Goal: Use online tool/utility: Utilize a website feature to perform a specific function

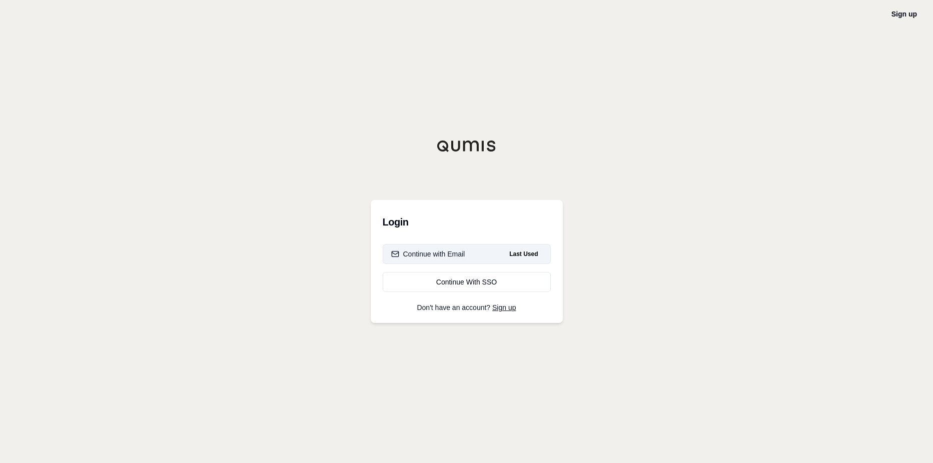
click at [429, 255] on div "Continue with Email" at bounding box center [428, 254] width 74 height 10
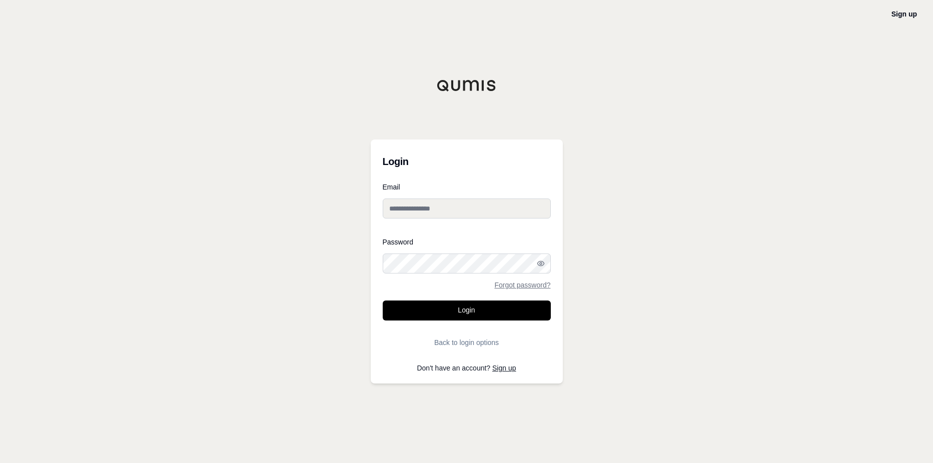
click at [408, 207] on input "Email" at bounding box center [467, 209] width 168 height 20
type input "**********"
drag, startPoint x: 399, startPoint y: 235, endPoint x: 426, endPoint y: 240, distance: 27.5
click at [426, 240] on form "**********" at bounding box center [467, 268] width 168 height 169
click at [469, 283] on div "Forgot password?" at bounding box center [467, 285] width 168 height 7
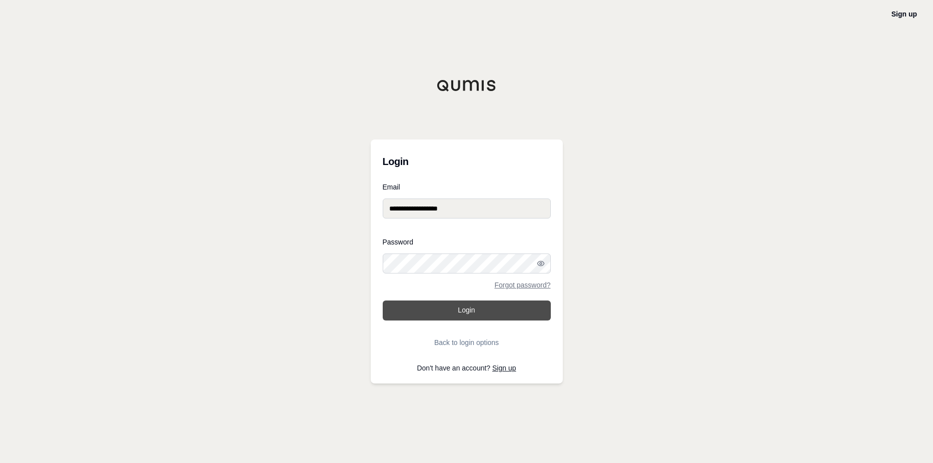
click at [475, 308] on button "Login" at bounding box center [467, 311] width 168 height 20
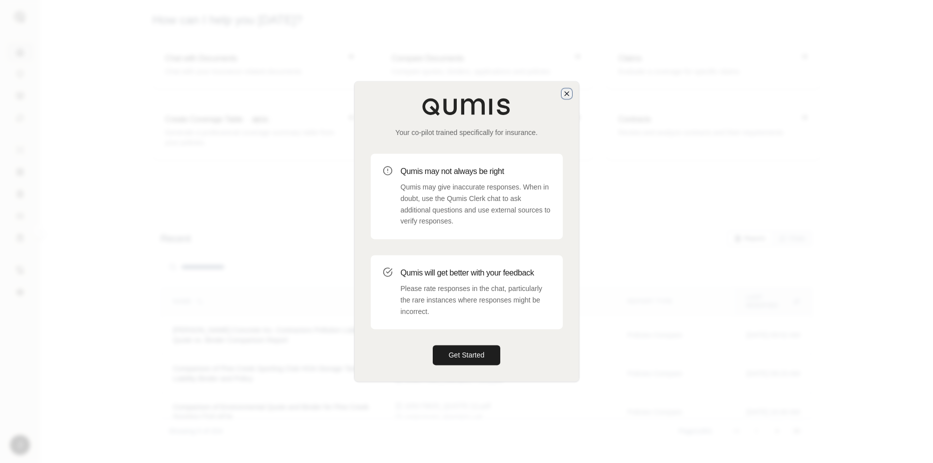
click at [566, 96] on icon "button" at bounding box center [567, 94] width 8 height 8
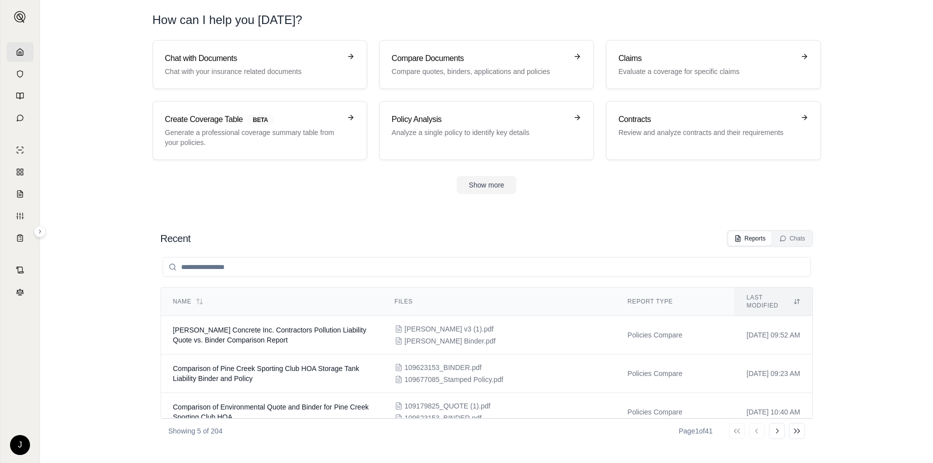
click at [397, 222] on section "Recent Reports Chats Name Files Report Type Last modified [PERSON_NAME] Concret…" at bounding box center [486, 336] width 885 height 253
drag, startPoint x: 352, startPoint y: 231, endPoint x: 382, endPoint y: 146, distance: 90.3
click at [352, 230] on div "Recent Reports Chats" at bounding box center [487, 238] width 652 height 17
click at [442, 67] on p "Compare quotes, binders, applications and policies" at bounding box center [480, 72] width 176 height 10
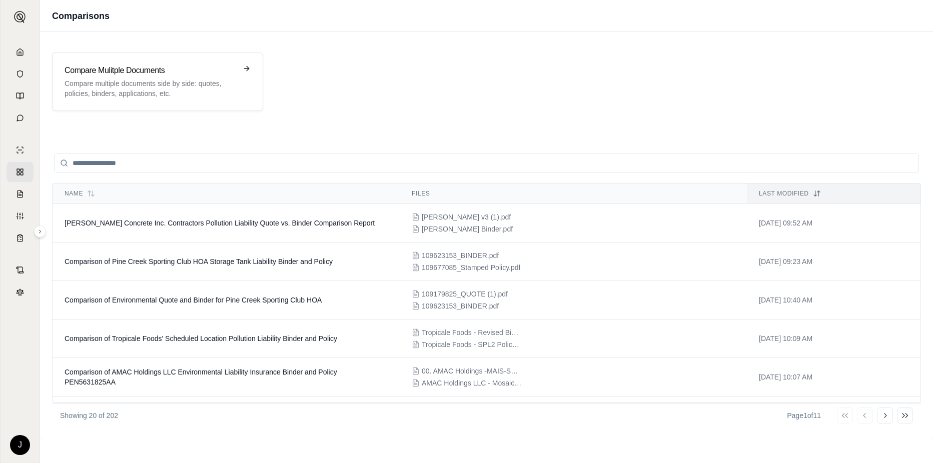
click at [398, 121] on div "Compare Mulitple Documents Compare multiple documents side by side: quotes, pol…" at bounding box center [486, 81] width 893 height 83
drag, startPoint x: 586, startPoint y: 106, endPoint x: 892, endPoint y: 230, distance: 330.0
click at [602, 112] on div "Compare Mulitple Documents Compare multiple documents side by side: quotes, pol…" at bounding box center [486, 81] width 893 height 83
click at [130, 83] on p "Compare multiple documents side by side: quotes, policies, binders, application…" at bounding box center [151, 89] width 172 height 20
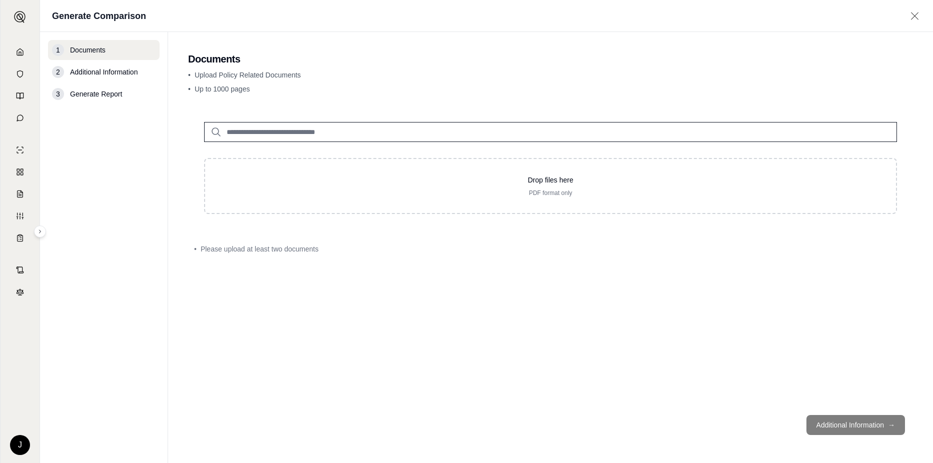
click at [481, 269] on div "Drop files here PDF format only • Please upload at least two documents" at bounding box center [550, 256] width 725 height 301
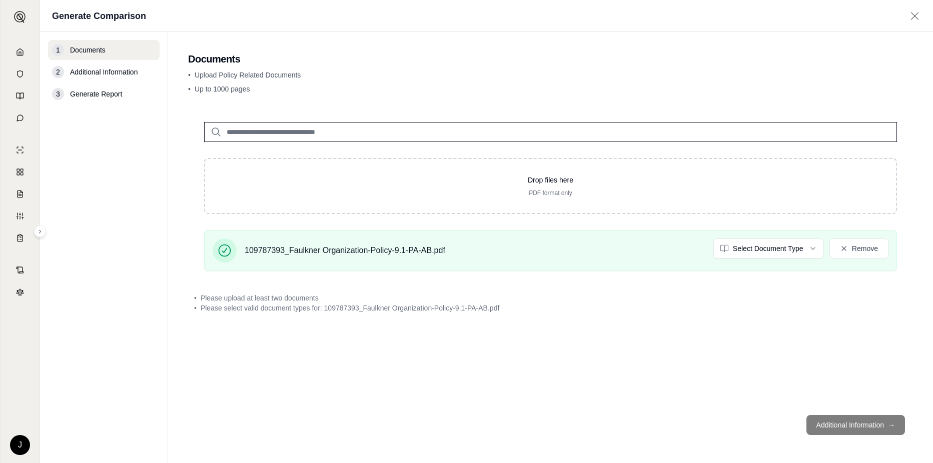
click at [932, 238] on html "J Generate Comparison 1 Documents 2 Additional Information 3 Generate Report Do…" at bounding box center [466, 231] width 933 height 463
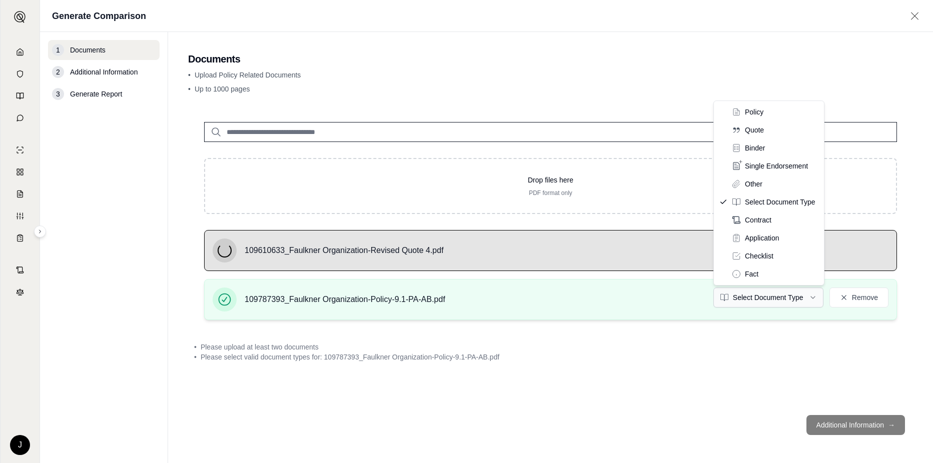
click at [779, 297] on html "J Generate Comparison 1 Documents 2 Additional Information 3 Generate Report Do…" at bounding box center [466, 231] width 933 height 463
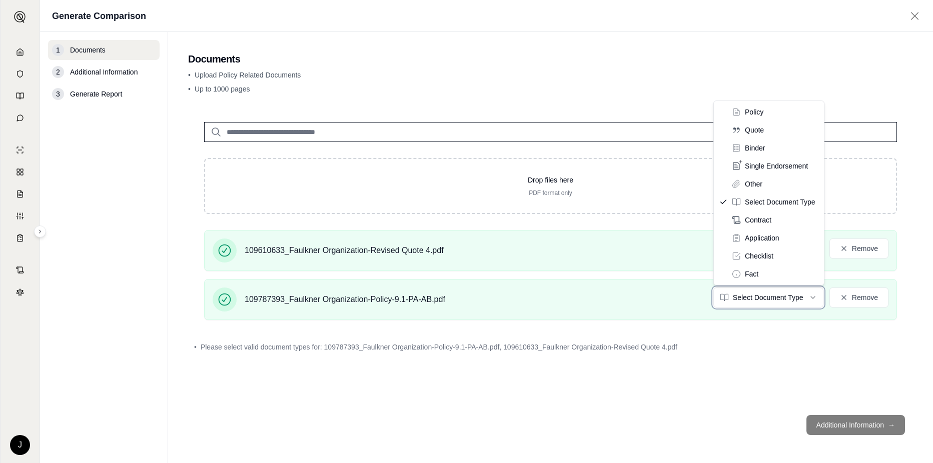
drag, startPoint x: 738, startPoint y: 396, endPoint x: 752, endPoint y: 363, distance: 35.7
click at [741, 391] on html "J Generate Comparison 1 Documents 2 Additional Information 3 Generate Report Do…" at bounding box center [466, 231] width 933 height 463
click at [761, 294] on html "J Generate Comparison 1 Documents 2 Additional Information 3 Generate Report Do…" at bounding box center [466, 231] width 933 height 463
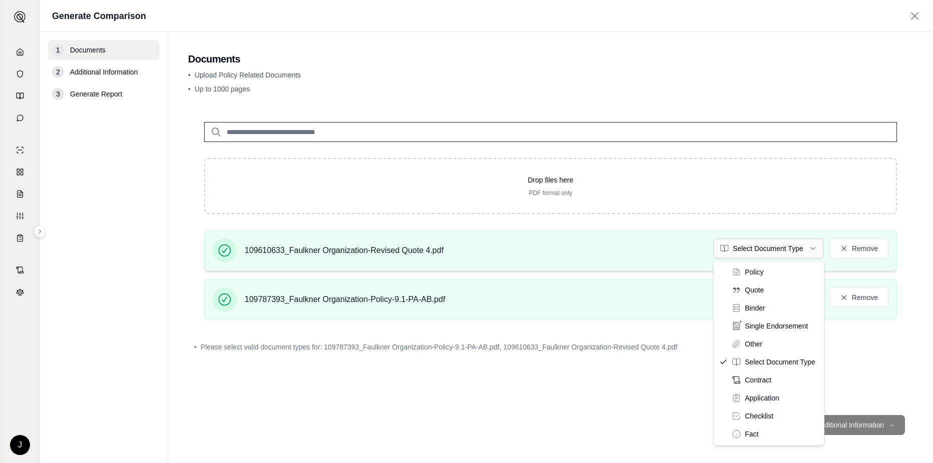
click at [761, 255] on html "J Generate Comparison 1 Documents 2 Additional Information 3 Generate Report Do…" at bounding box center [466, 231] width 933 height 463
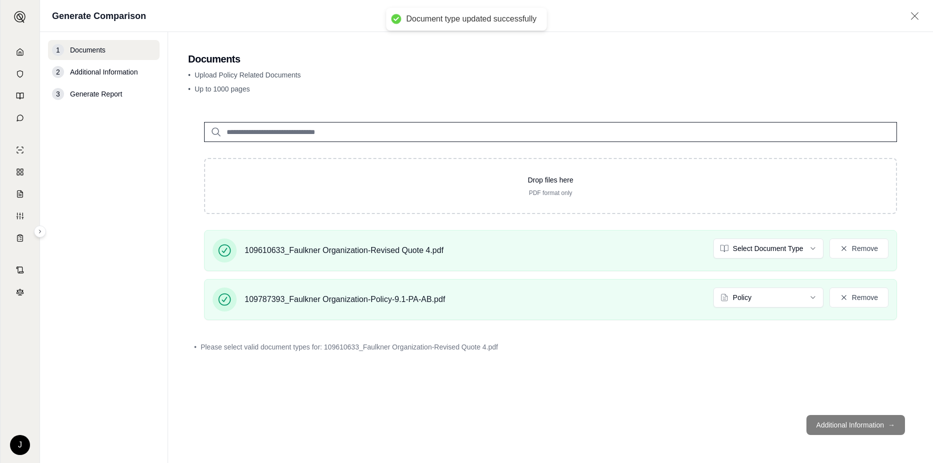
click at [714, 358] on div "• Please select valid document types for: 109610633_Faulkner Organization-Revis…" at bounding box center [550, 347] width 725 height 22
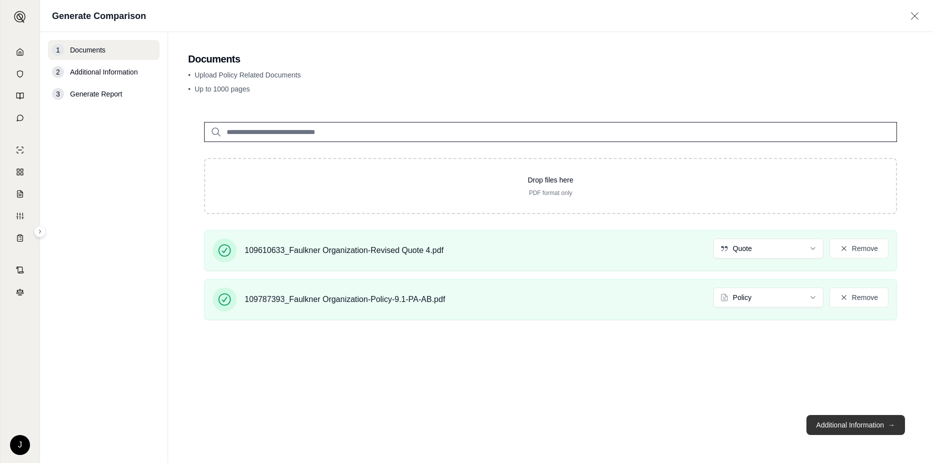
drag, startPoint x: 812, startPoint y: 426, endPoint x: 812, endPoint y: 420, distance: 6.0
click at [812, 421] on button "Additional Information →" at bounding box center [855, 425] width 99 height 20
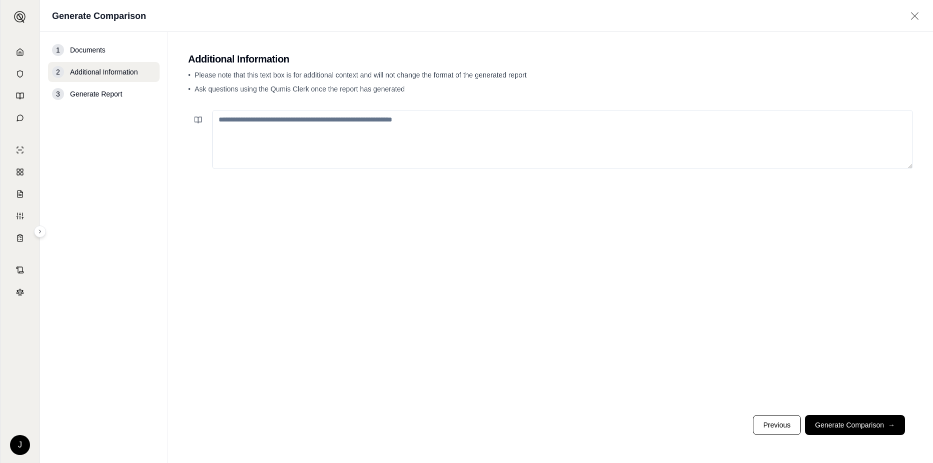
click at [325, 225] on div at bounding box center [550, 256] width 725 height 301
click at [264, 133] on textarea at bounding box center [562, 139] width 701 height 59
click at [263, 134] on textarea at bounding box center [562, 139] width 701 height 59
drag, startPoint x: 273, startPoint y: 123, endPoint x: 319, endPoint y: 144, distance: 51.0
click at [290, 131] on textarea at bounding box center [562, 139] width 701 height 59
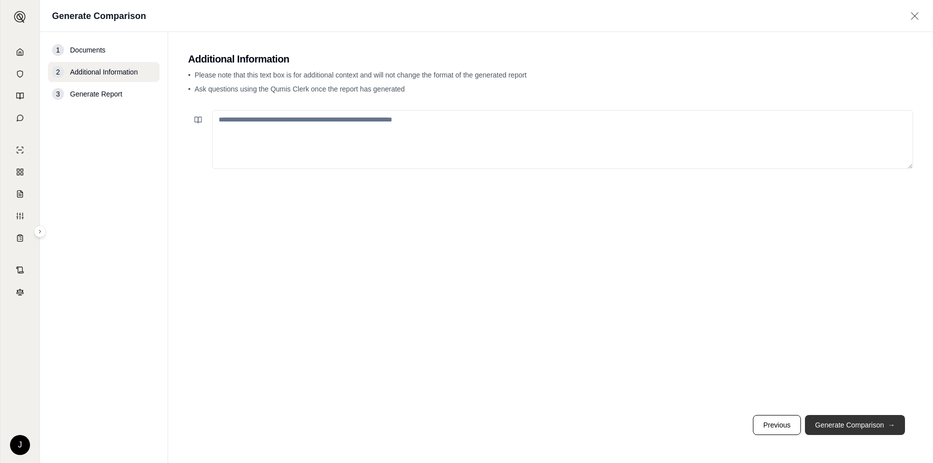
click at [822, 428] on button "Generate Comparison →" at bounding box center [855, 425] width 100 height 20
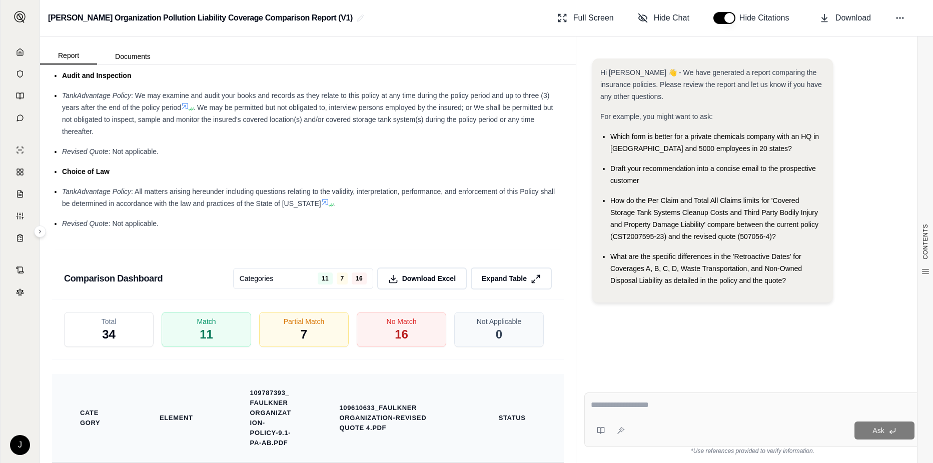
scroll to position [2101, 0]
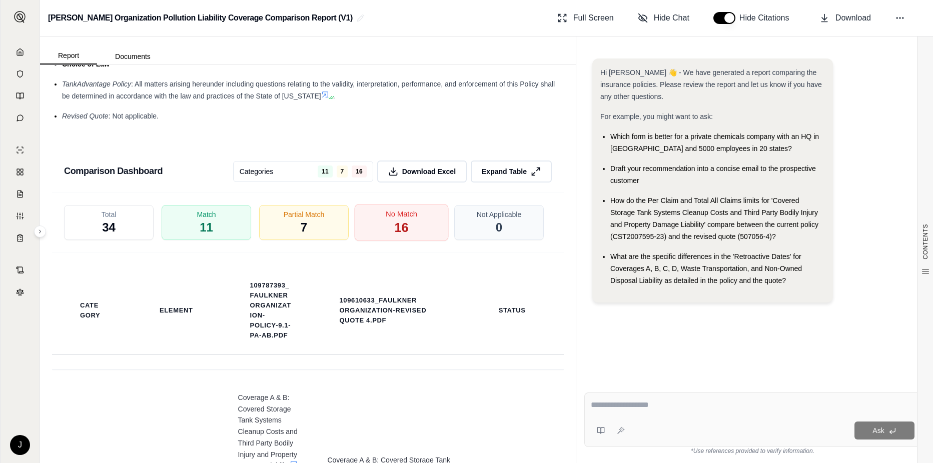
click at [394, 220] on span "16" at bounding box center [401, 228] width 14 height 17
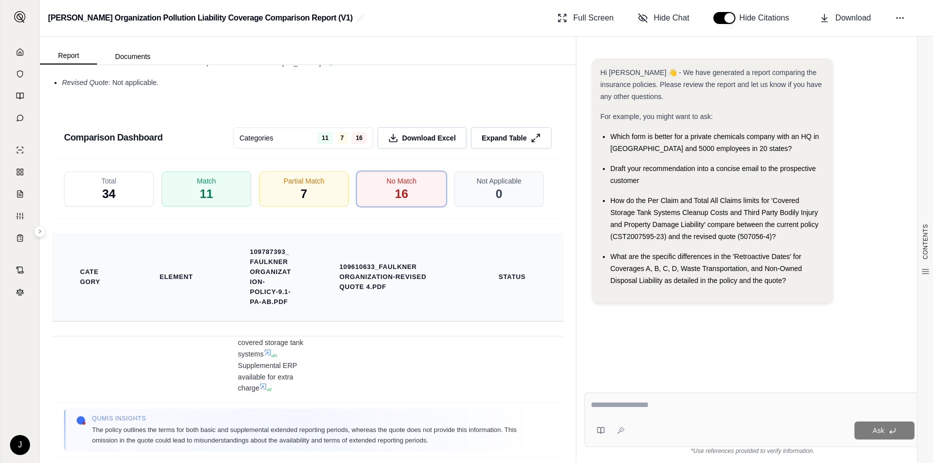
scroll to position [2118, 0]
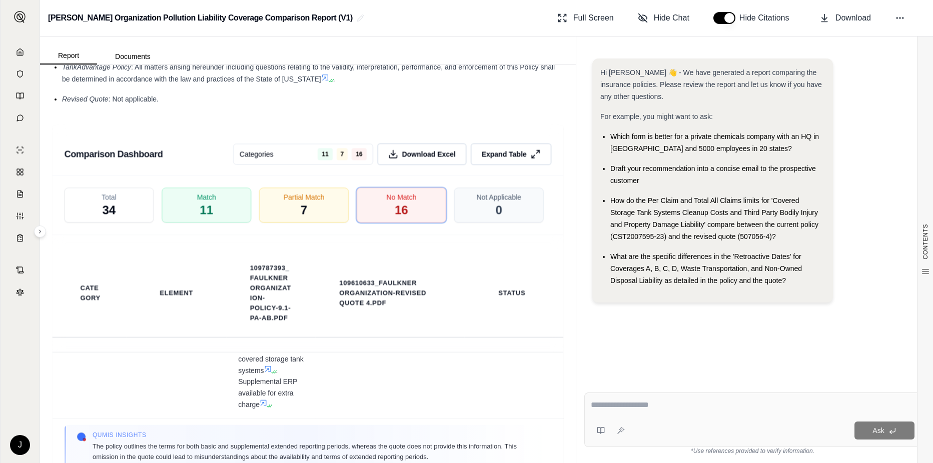
click at [622, 403] on textarea at bounding box center [753, 405] width 324 height 12
type textarea "**********"
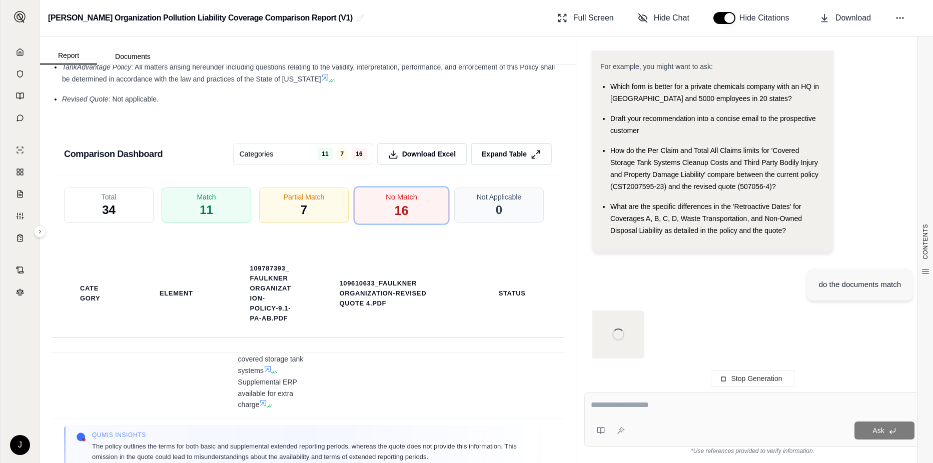
scroll to position [50, 0]
click at [405, 187] on div "No Match 16" at bounding box center [402, 205] width 94 height 37
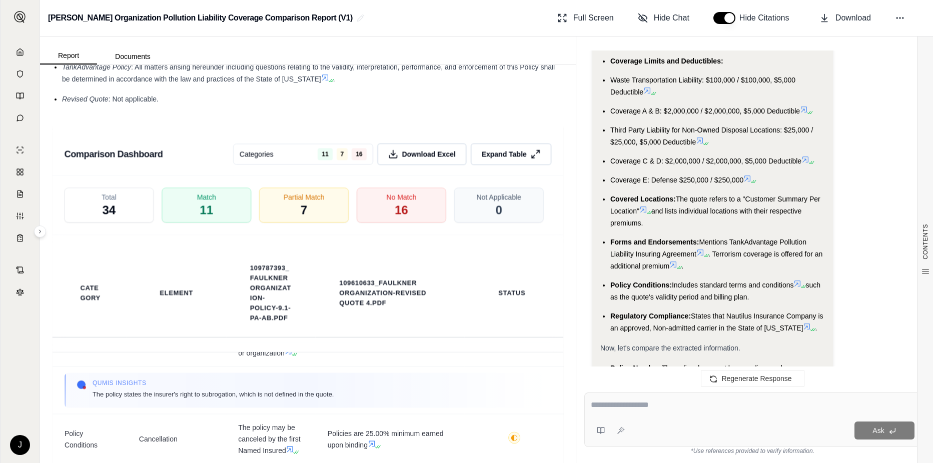
scroll to position [1032, 0]
